Goal: Check status: Check status

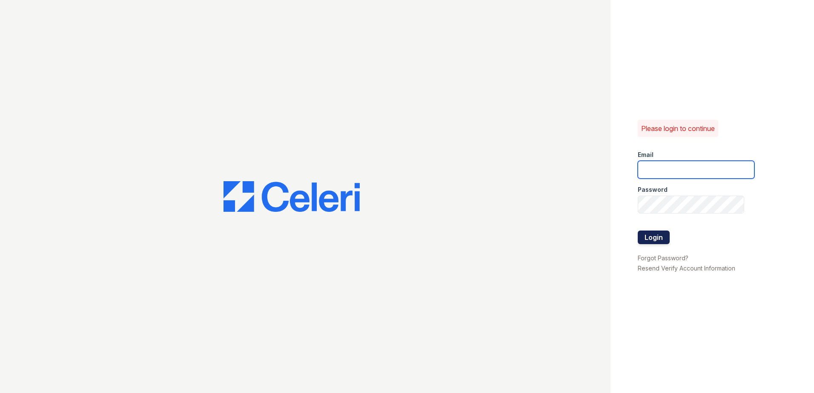
type input "arrivebrentwood@trinity-pm.com"
click at [655, 237] on button "Login" at bounding box center [654, 238] width 32 height 14
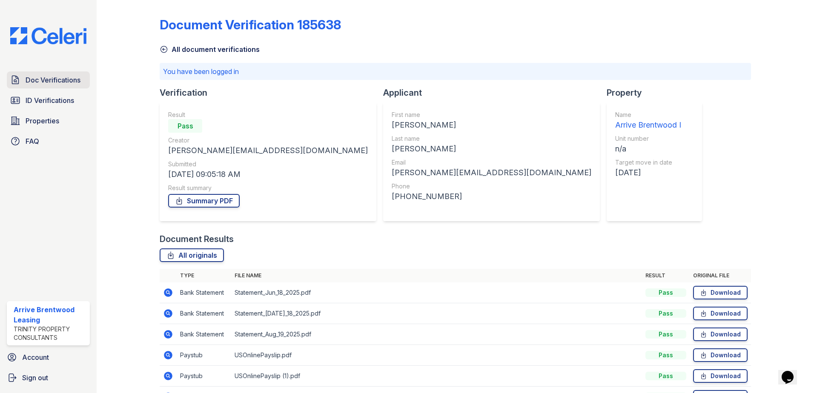
click at [51, 80] on span "Doc Verifications" at bounding box center [53, 80] width 55 height 10
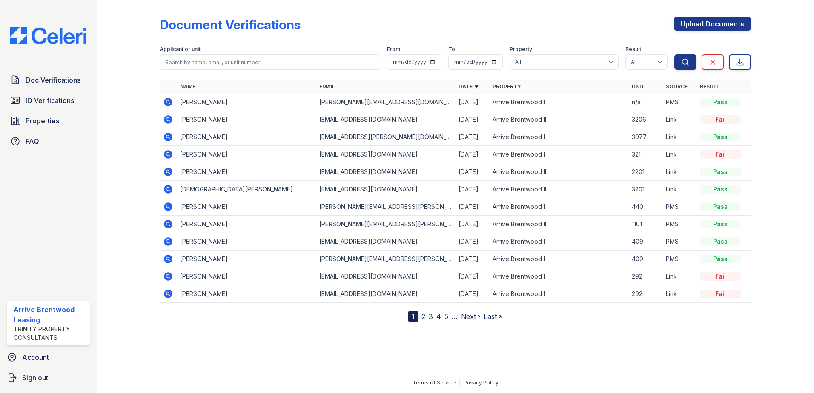
click at [53, 97] on span "ID Verifications" at bounding box center [50, 100] width 49 height 10
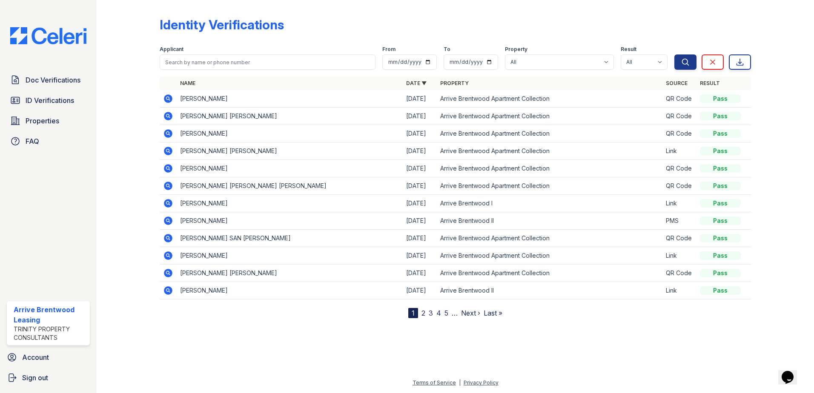
click at [38, 155] on div "Doc Verifications ID Verifications Properties FAQ Arrive Brentwood Leasing Trin…" at bounding box center [48, 196] width 97 height 393
click at [37, 151] on div "Doc Verifications ID Verifications Properties FAQ Arrive Brentwood Leasing Trin…" at bounding box center [48, 196] width 97 height 393
click at [36, 136] on span "FAQ" at bounding box center [33, 141] width 14 height 10
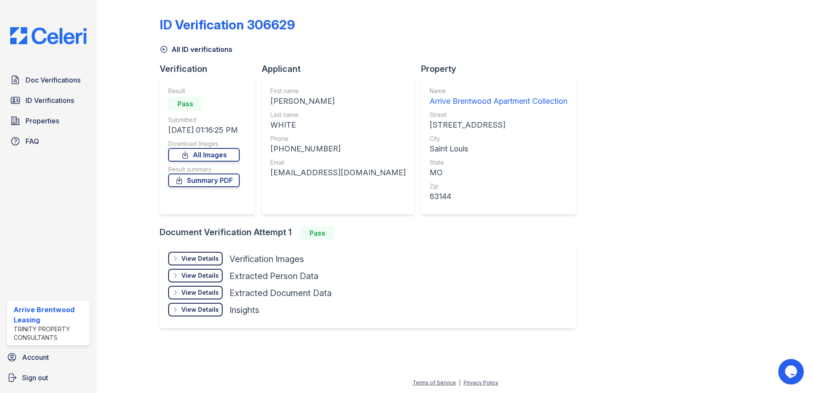
click at [209, 259] on div "View Details" at bounding box center [199, 259] width 37 height 9
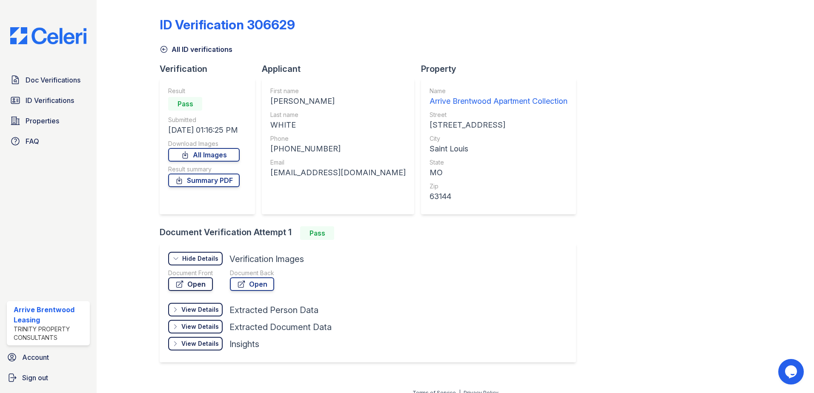
click at [194, 284] on link "Open" at bounding box center [190, 285] width 45 height 14
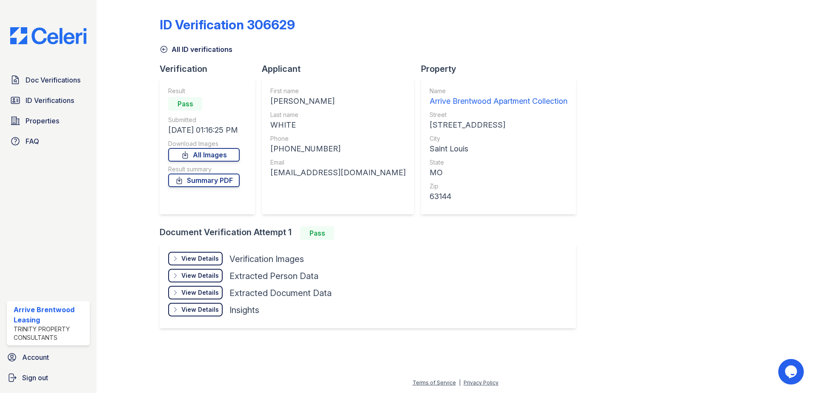
click at [63, 47] on div "Doc Verifications ID Verifications Properties FAQ Arrive Brentwood Leasing Trin…" at bounding box center [48, 196] width 97 height 393
click at [62, 40] on img at bounding box center [48, 35] width 90 height 17
click at [192, 258] on div "View Details" at bounding box center [199, 259] width 37 height 9
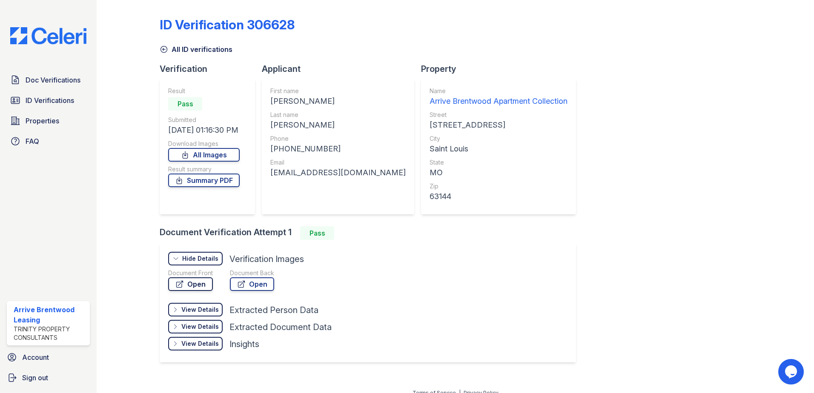
click at [209, 284] on link "Open" at bounding box center [190, 285] width 45 height 14
